Goal: Information Seeking & Learning: Check status

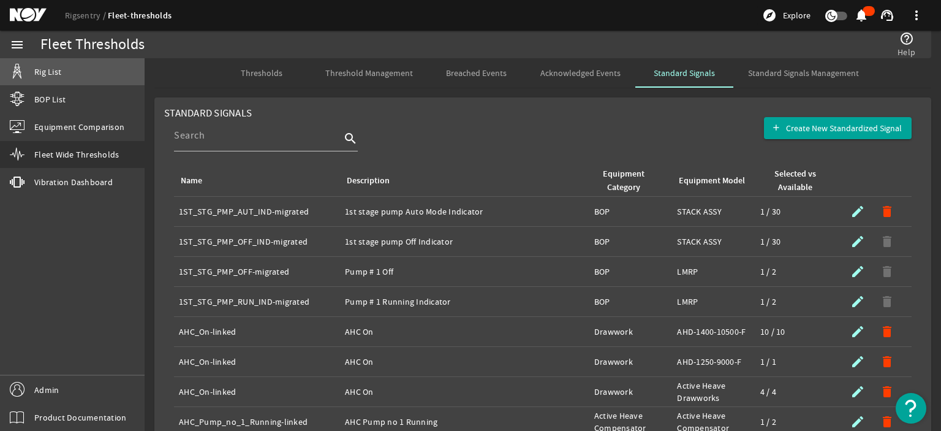
click at [80, 68] on link "Rig List" at bounding box center [72, 71] width 145 height 27
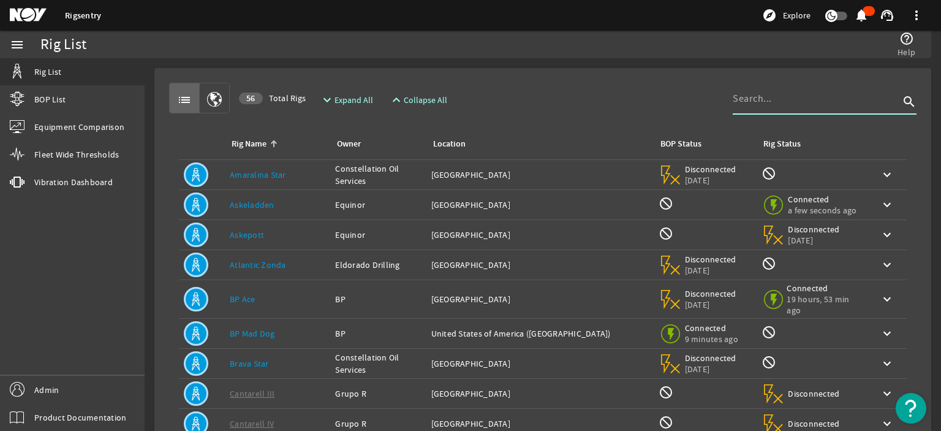
click at [759, 93] on input at bounding box center [816, 98] width 167 height 15
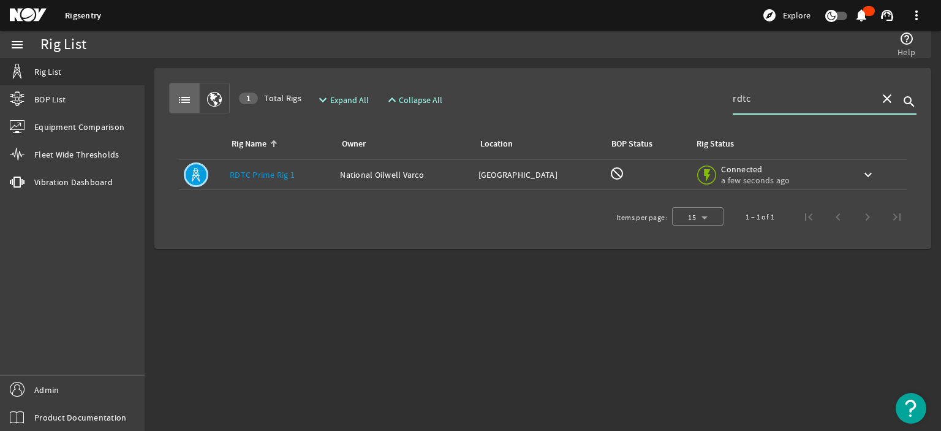
type input "rdtc"
click at [81, 72] on link "Rig List" at bounding box center [72, 71] width 145 height 27
click at [884, 98] on mat-icon "close" at bounding box center [887, 98] width 15 height 15
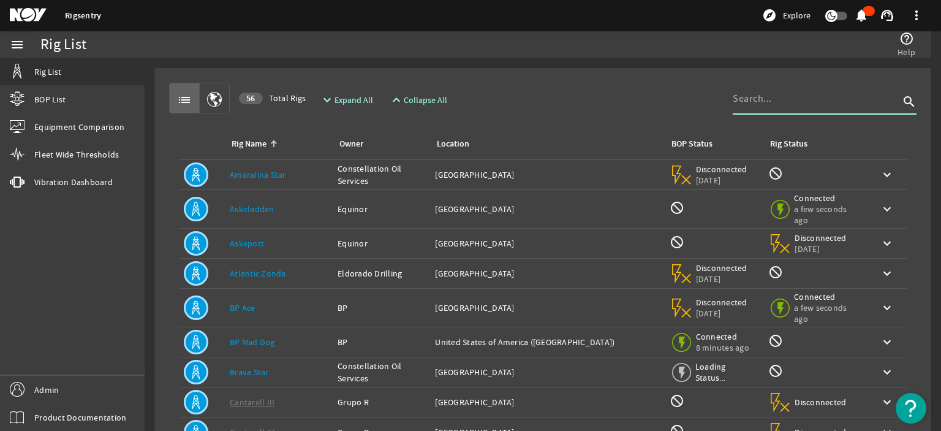
click at [544, 93] on div "list 56 Total Rigs expand_more Expand All expand_less Collapse All search" at bounding box center [543, 98] width 748 height 31
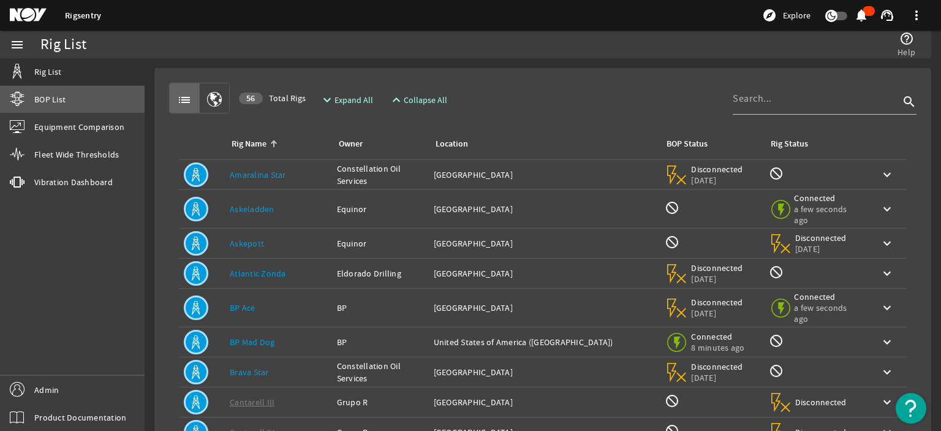
click at [80, 105] on link "BOP List" at bounding box center [72, 99] width 145 height 27
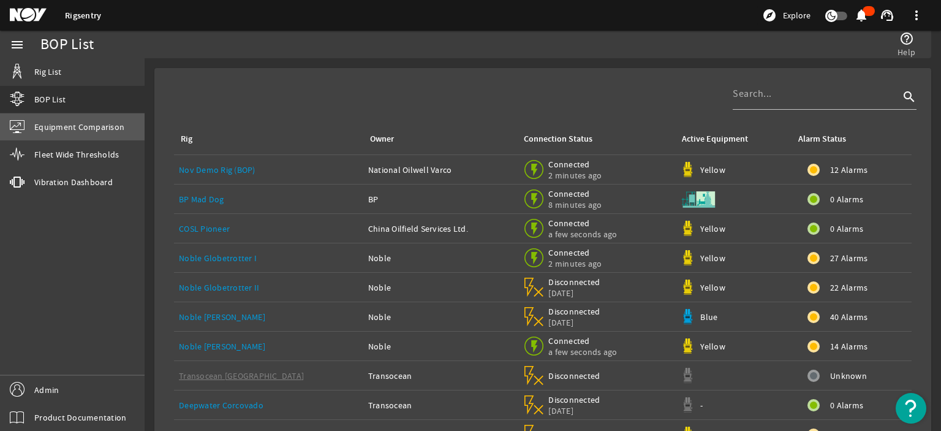
click at [80, 129] on span "Equipment Comparison" at bounding box center [79, 127] width 90 height 12
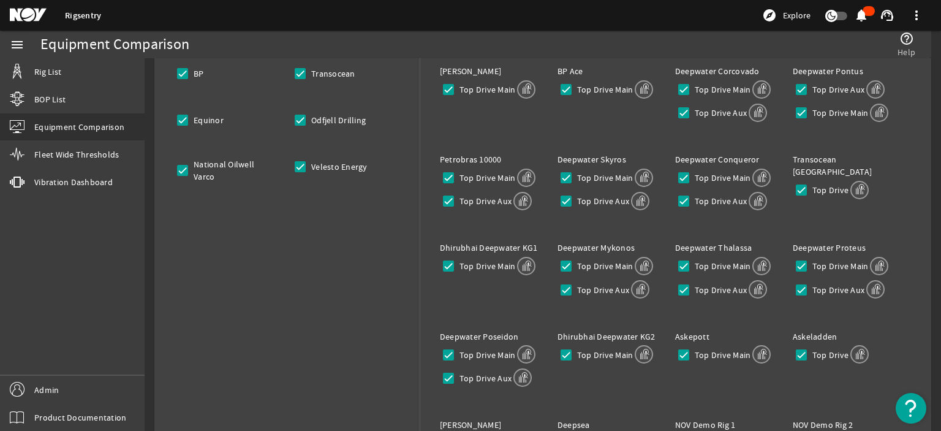
scroll to position [22, 0]
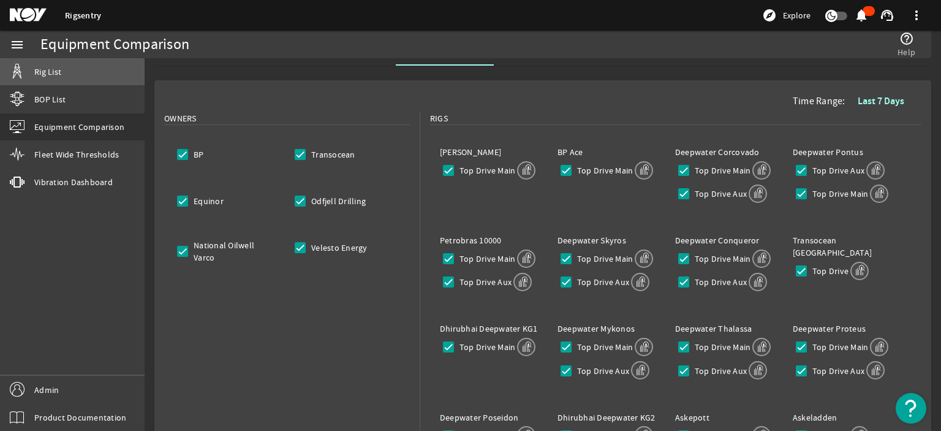
click at [67, 66] on link "Rig List" at bounding box center [72, 71] width 145 height 27
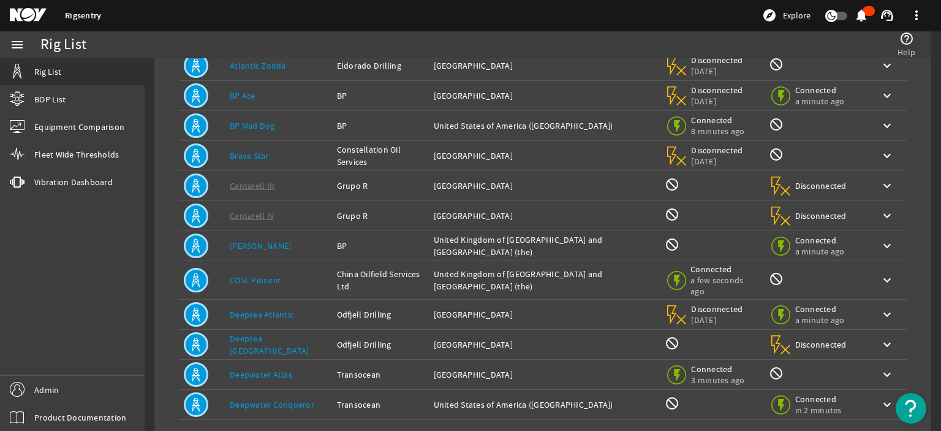
scroll to position [210, 0]
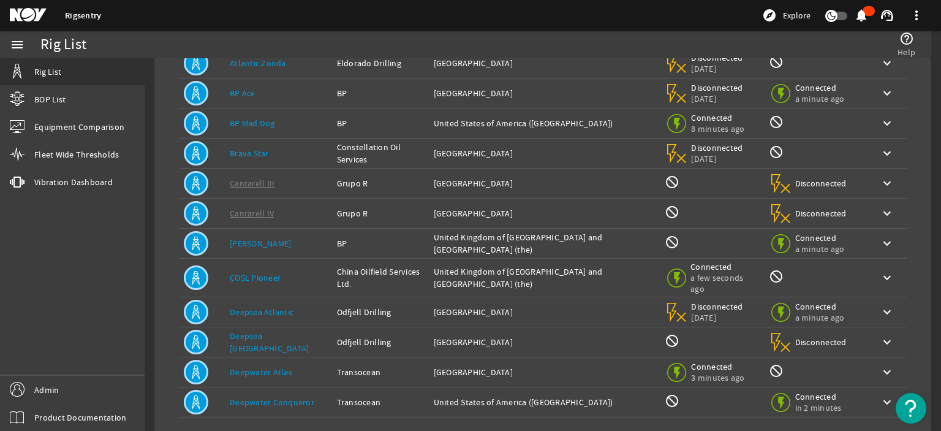
click at [264, 367] on link "Deepwater Atlas" at bounding box center [261, 372] width 63 height 11
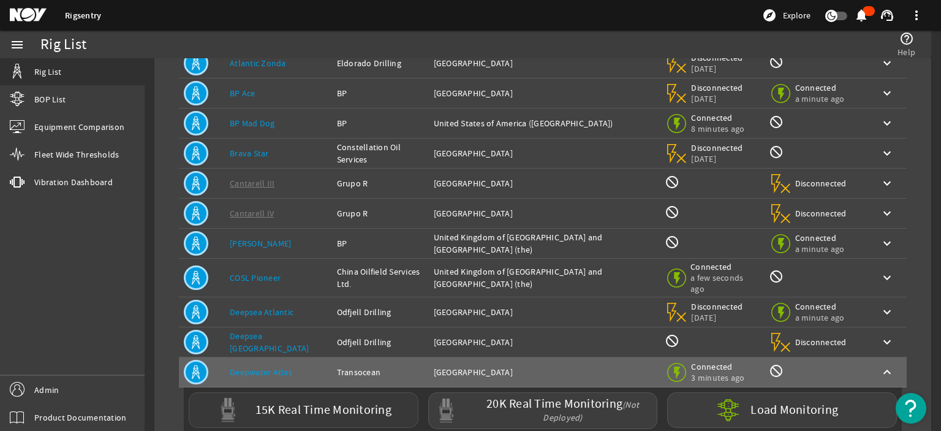
click at [268, 404] on label "15K Real Time Monitoring" at bounding box center [324, 410] width 136 height 13
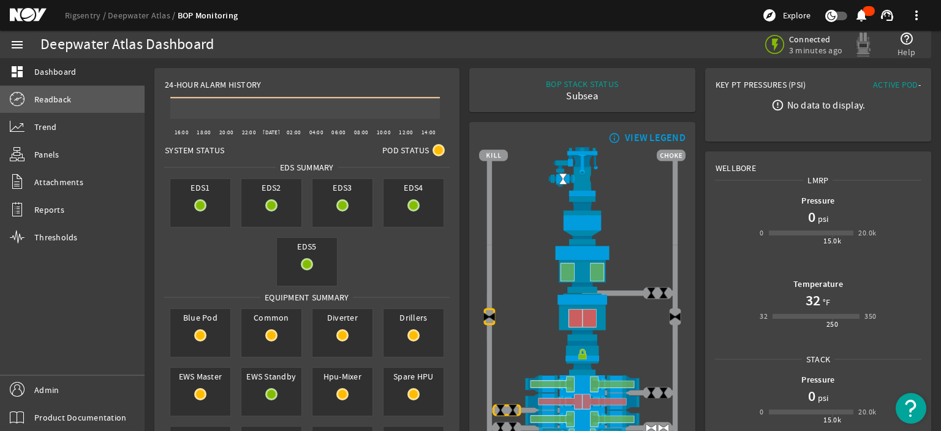
click at [64, 102] on span "Readback" at bounding box center [52, 99] width 37 height 12
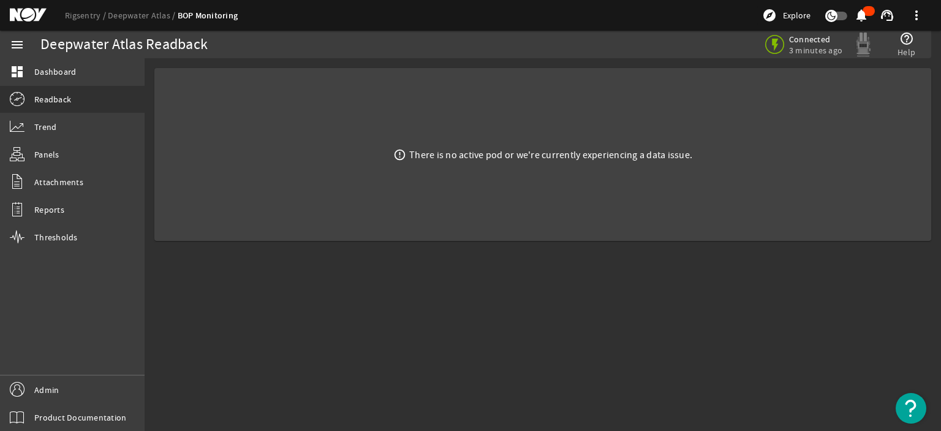
click at [316, 99] on mat-card "error_outline There is no active pod or we're currently experiencing a data iss…" at bounding box center [542, 154] width 777 height 173
click at [70, 21] on div "Rigsentry Deepwater Atlas BOP Monitoring explore Explore notifications support_…" at bounding box center [470, 15] width 941 height 31
click at [82, 17] on link "Rigsentry" at bounding box center [86, 15] width 43 height 11
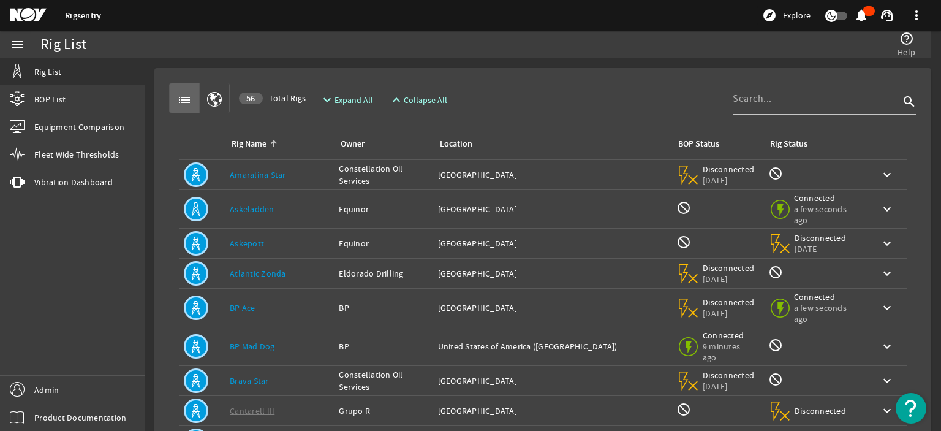
scroll to position [85, 0]
